Goal: Navigation & Orientation: Find specific page/section

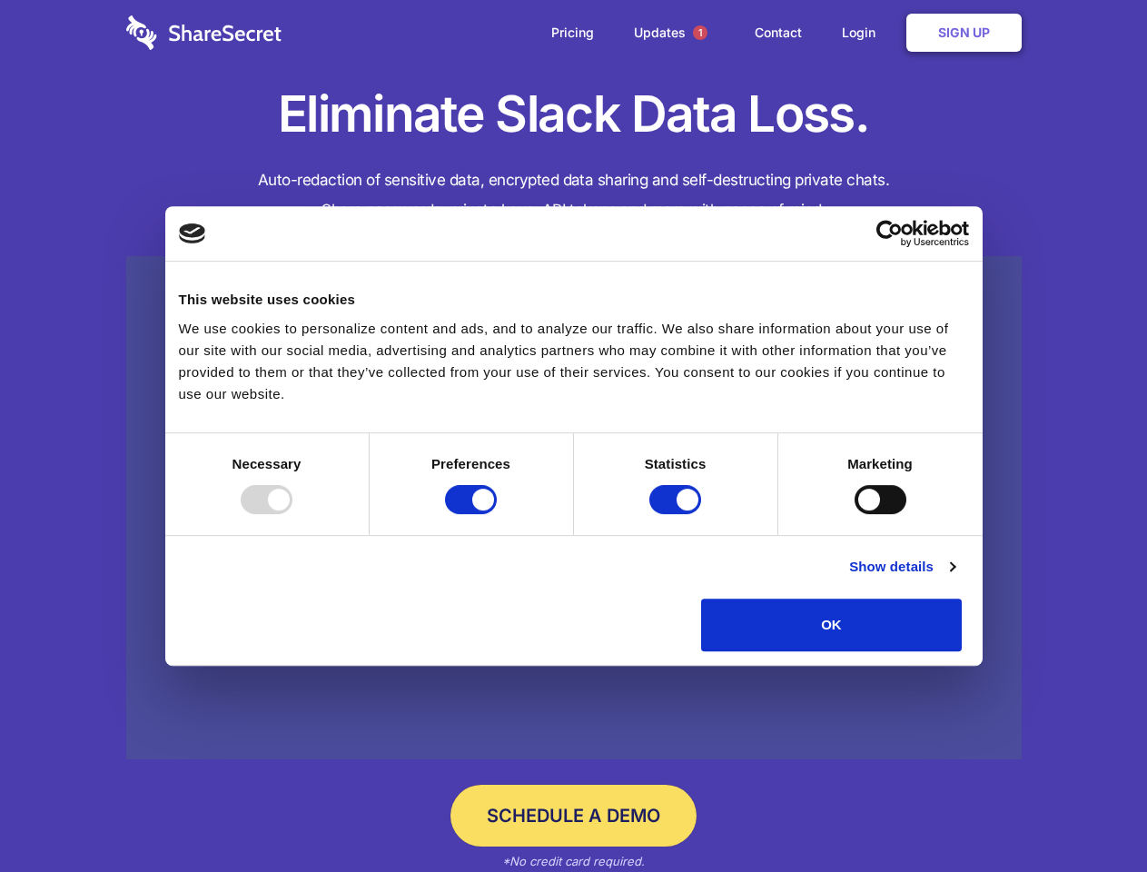
click at [292, 514] on div at bounding box center [267, 499] width 52 height 29
click at [497, 514] on input "Preferences" at bounding box center [471, 499] width 52 height 29
checkbox input "false"
click at [677, 514] on input "Statistics" at bounding box center [675, 499] width 52 height 29
checkbox input "false"
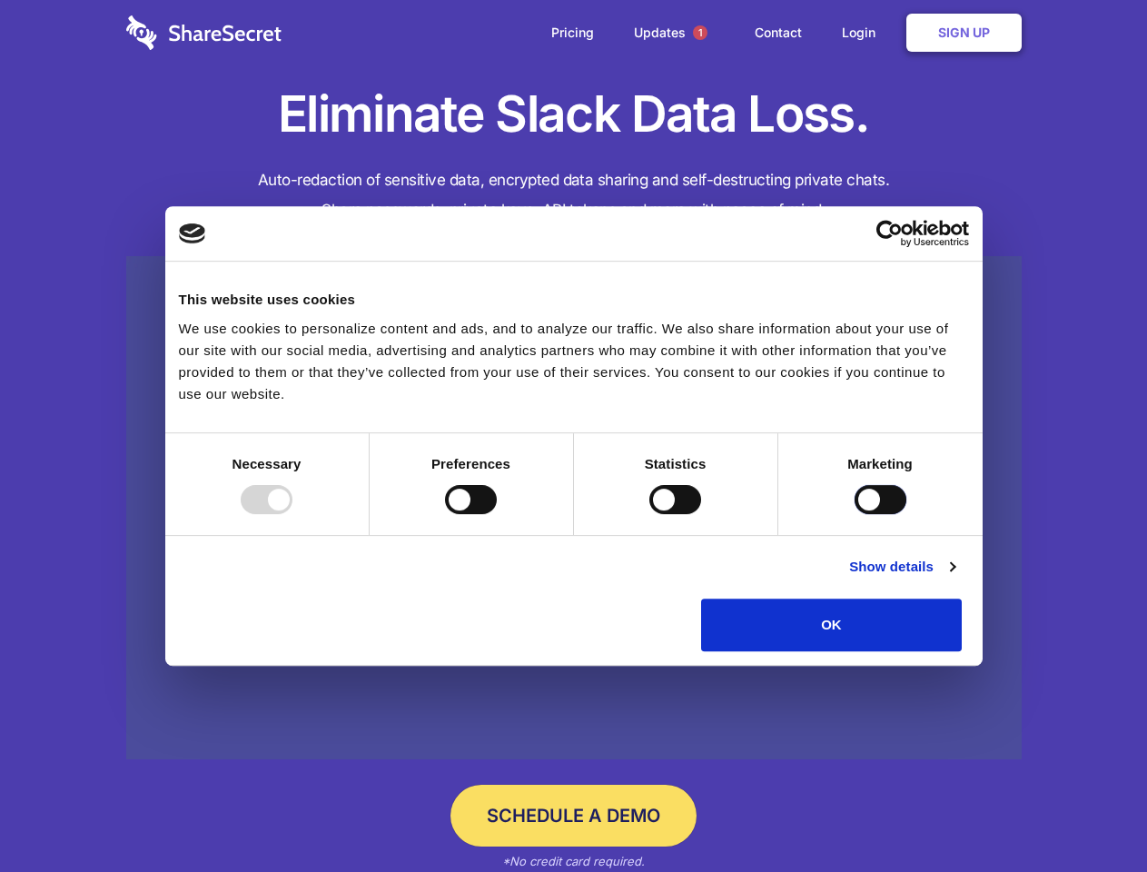
click at [854, 514] on input "Marketing" at bounding box center [880, 499] width 52 height 29
checkbox input "true"
click at [954, 578] on link "Show details" at bounding box center [901, 567] width 105 height 22
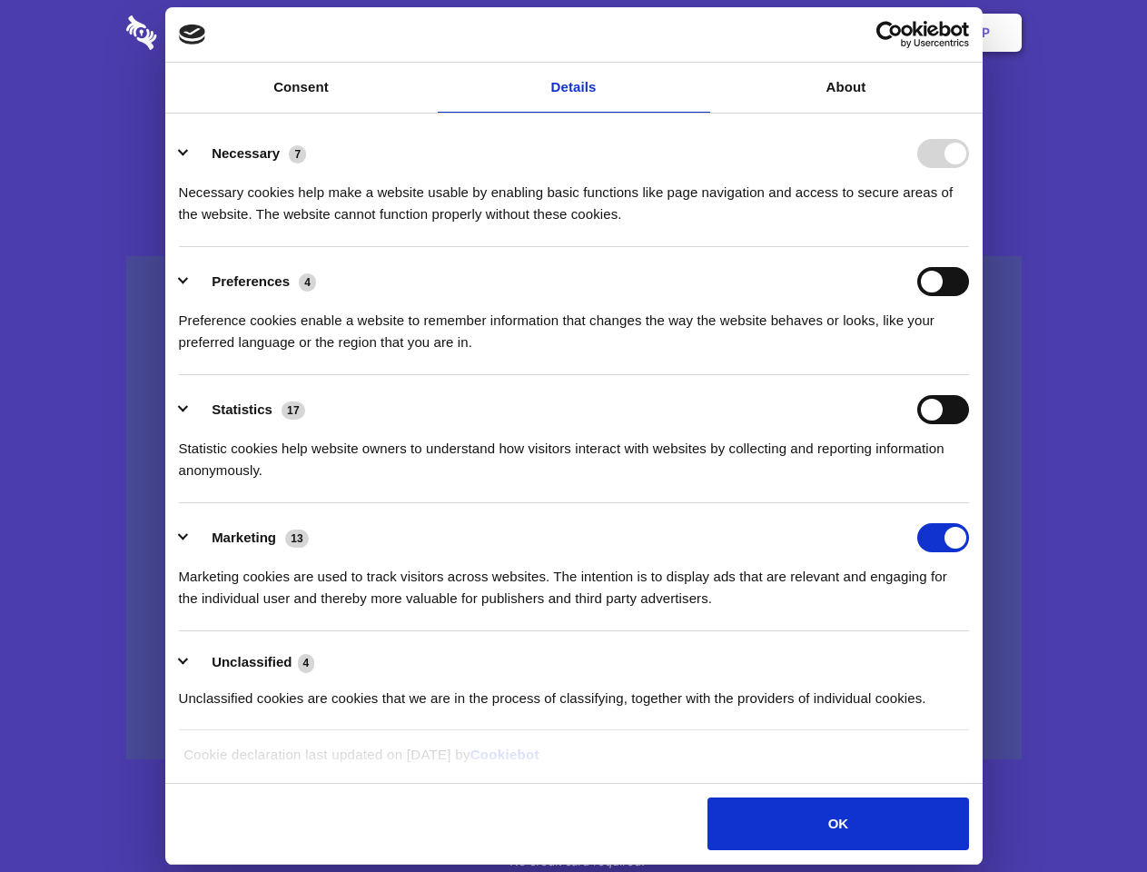
click at [969, 247] on li "Necessary 7 Necessary cookies help make a website usable by enabling basic func…" at bounding box center [574, 183] width 790 height 128
click at [699, 33] on span "1" at bounding box center [700, 32] width 15 height 15
